Goal: Task Accomplishment & Management: Manage account settings

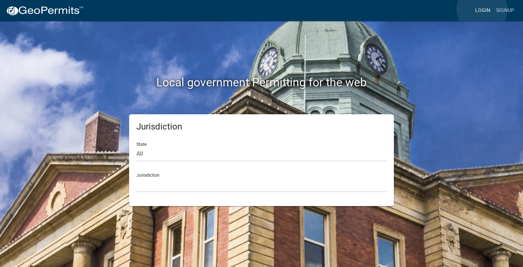
click at [482, 9] on link "Login" at bounding box center [482, 11] width 21 height 14
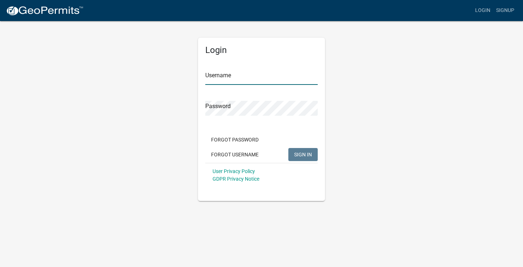
click at [231, 80] on input "Username" at bounding box center [261, 77] width 112 height 15
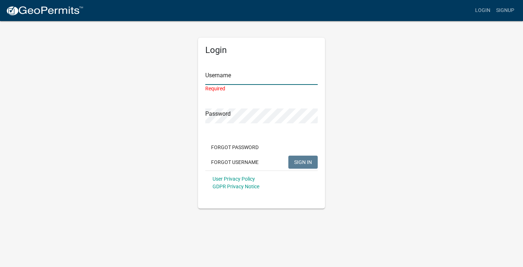
type input "[PERSON_NAME]-10191"
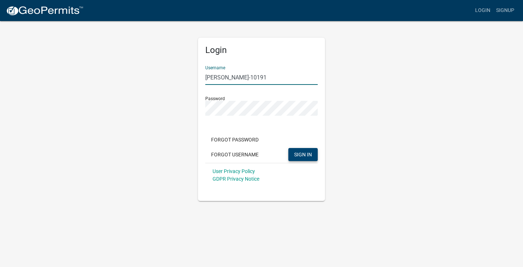
click at [299, 154] on span "SIGN IN" at bounding box center [303, 154] width 18 height 6
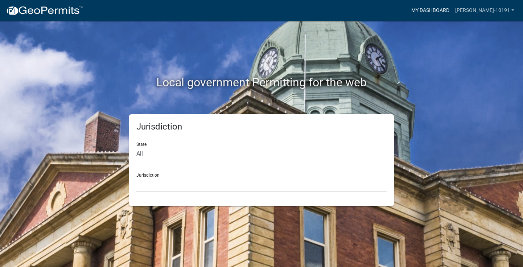
click at [452, 11] on link "My Dashboard" at bounding box center [430, 11] width 44 height 14
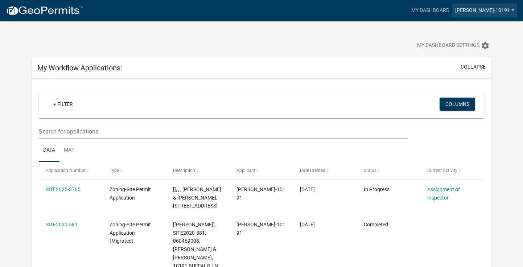
click at [503, 9] on link "[PERSON_NAME]-10191" at bounding box center [484, 11] width 65 height 14
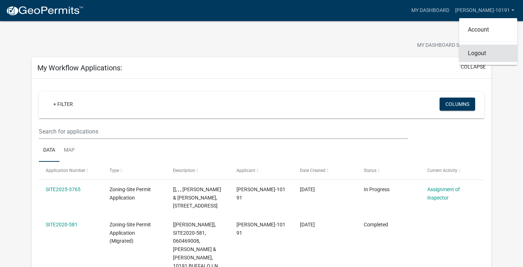
click at [482, 54] on link "Logout" at bounding box center [488, 53] width 58 height 17
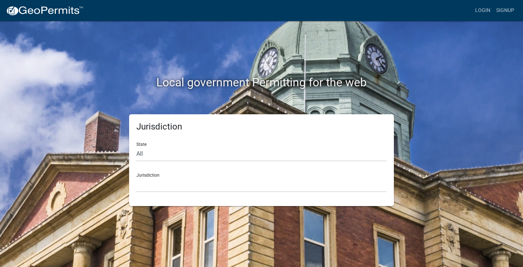
click at [441, 71] on div "Local government Permitting for the web" at bounding box center [261, 67] width 413 height 93
